Goal: Task Accomplishment & Management: Manage account settings

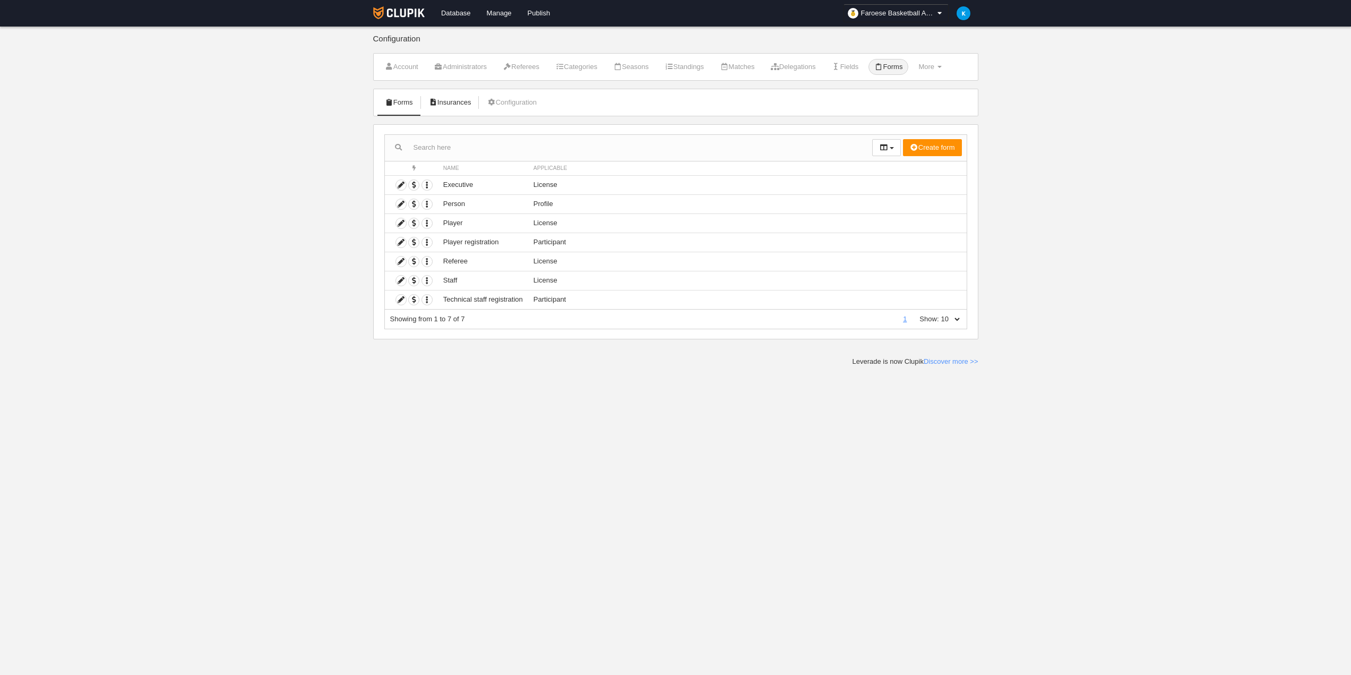
click at [455, 102] on link "Insurances" at bounding box center [450, 102] width 54 height 16
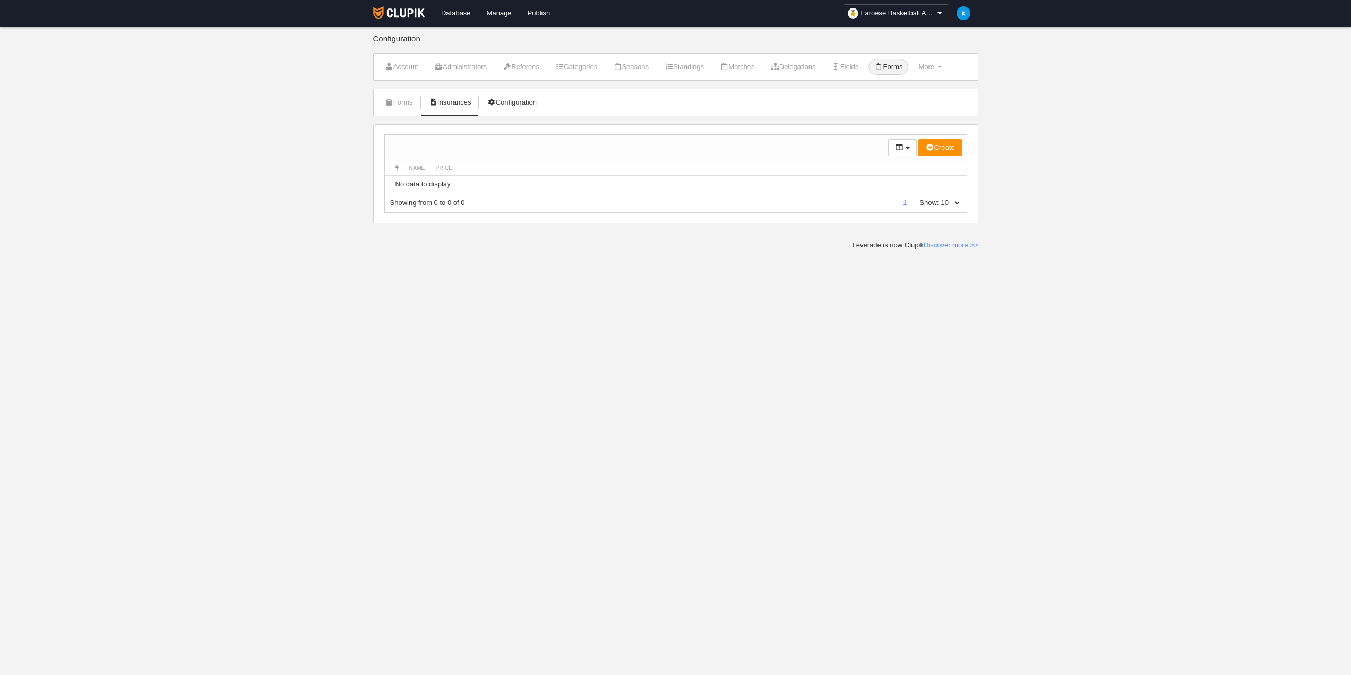
click at [535, 104] on link "Configuration" at bounding box center [512, 102] width 62 height 16
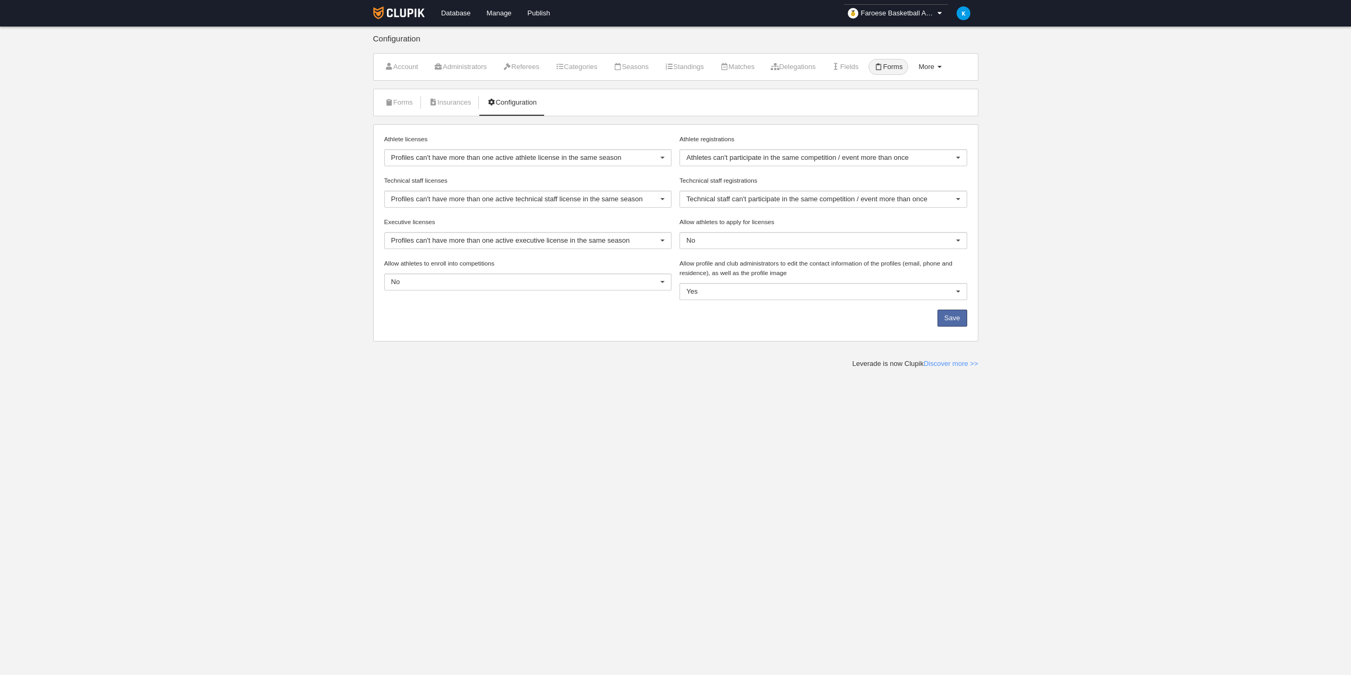
click at [947, 63] on link "More Menu" at bounding box center [930, 67] width 35 height 16
click at [925, 125] on link "Schedule" at bounding box center [905, 126] width 84 height 17
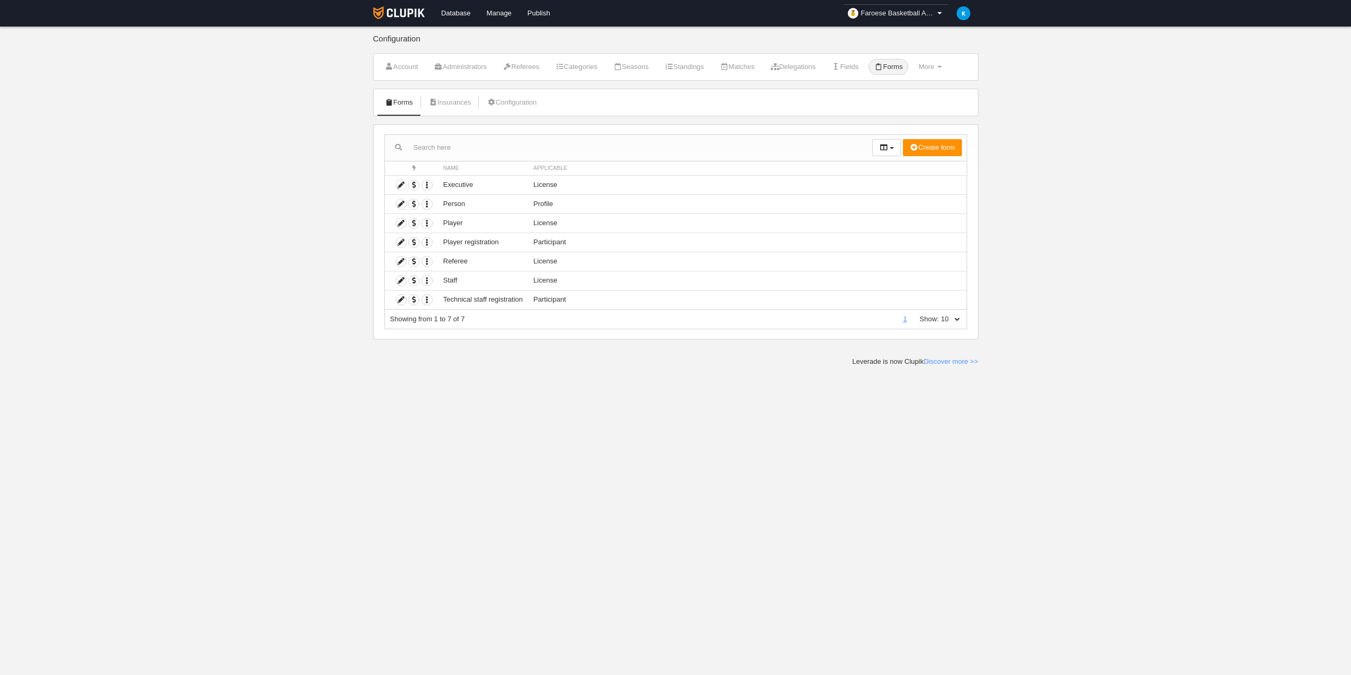
click at [890, 5] on link "Faroese Basketball Association" at bounding box center [896, 13] width 105 height 18
click at [963, 6] on link "[PERSON_NAME]" at bounding box center [964, 13] width 30 height 27
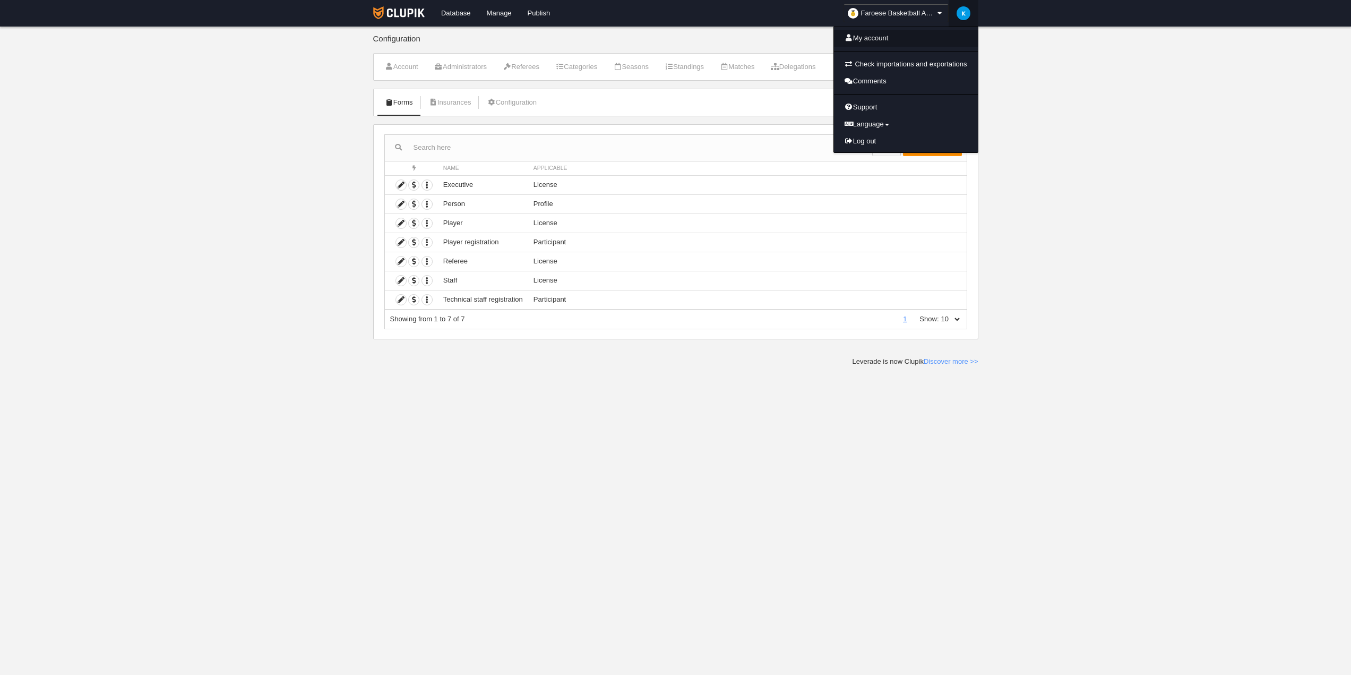
click at [869, 34] on link "My account" at bounding box center [906, 38] width 144 height 17
